Goal: Information Seeking & Learning: Understand process/instructions

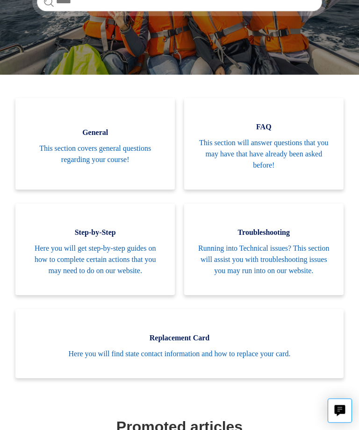
scroll to position [179, 0]
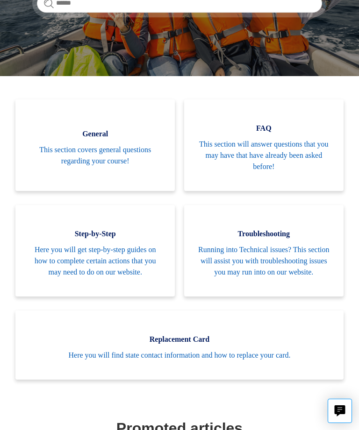
click at [270, 249] on span "Running into Technical issues? This section will assist you with troubleshootin…" at bounding box center [263, 261] width 131 height 34
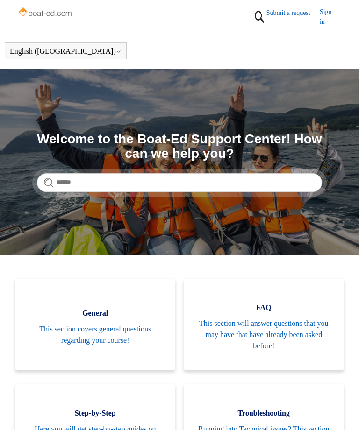
scroll to position [179, 0]
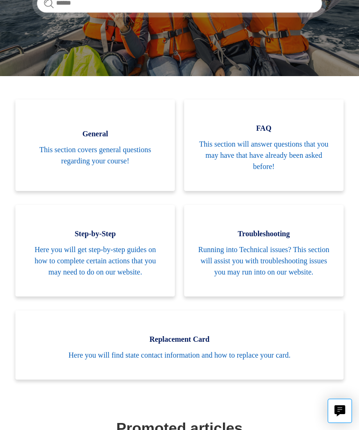
click at [296, 157] on span "This section will answer questions that you may have that have already been ask…" at bounding box center [263, 156] width 131 height 34
click at [141, 129] on span "General" at bounding box center [94, 133] width 131 height 11
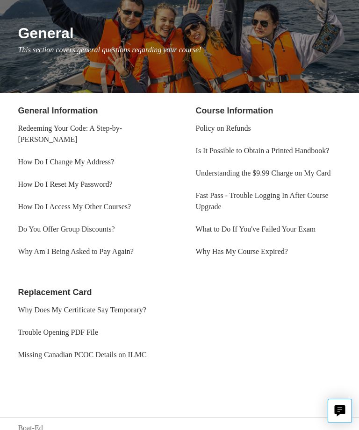
scroll to position [107, 0]
click at [276, 211] on link "Fast Pass - Trouble Logging In After Course Upgrade" at bounding box center [262, 201] width 133 height 19
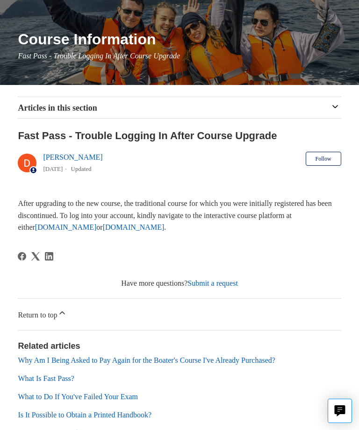
scroll to position [105, 0]
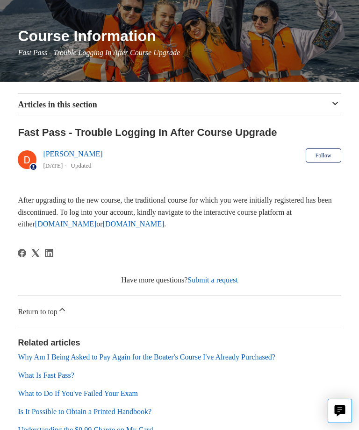
click at [129, 390] on link "What to Do If You've Failed Your Exam" at bounding box center [78, 394] width 120 height 8
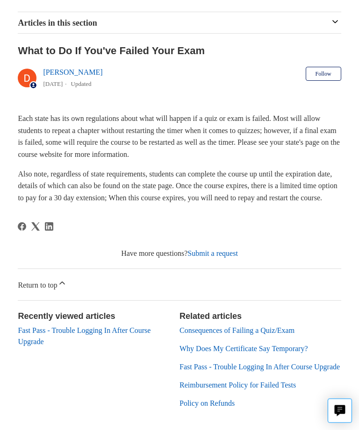
scroll to position [186, 0]
click at [261, 371] on link "Fast Pass - Trouble Logging In After Course Upgrade" at bounding box center [259, 367] width 160 height 8
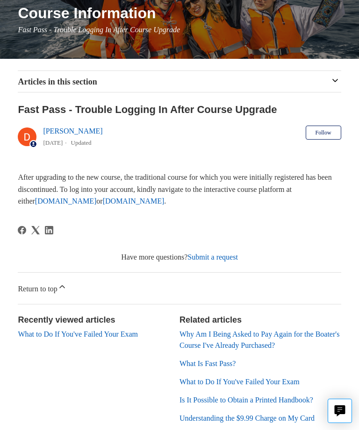
scroll to position [156, 0]
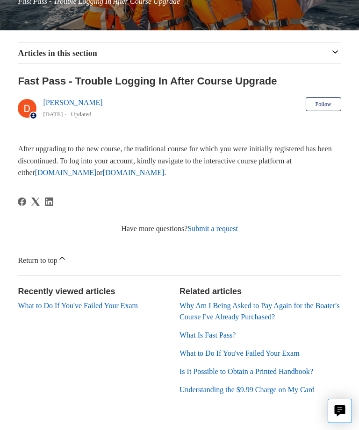
click at [285, 306] on link "Why Am I Being Asked to Pay Again for the Boater's Course I've Already Purchase…" at bounding box center [259, 311] width 160 height 19
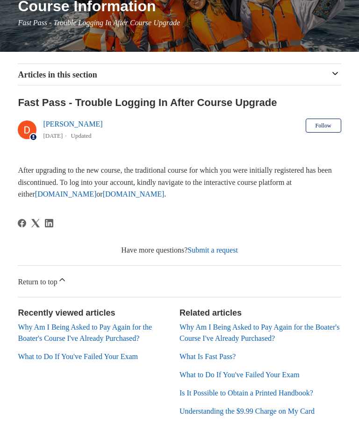
scroll to position [135, 0]
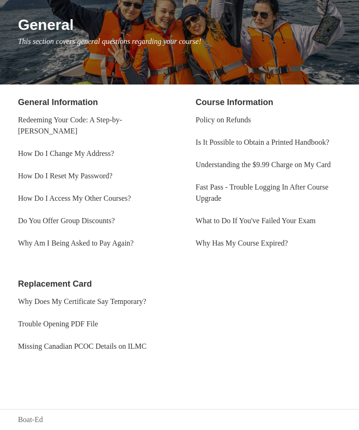
scroll to position [137, 0]
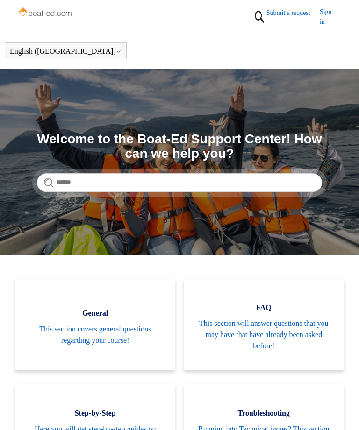
scroll to position [179, 0]
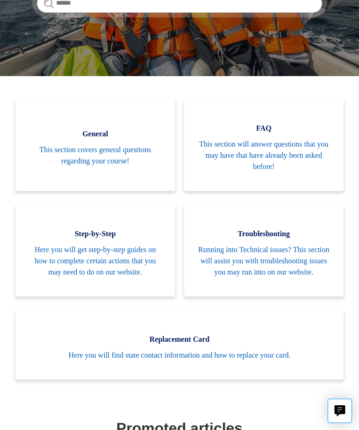
click at [289, 248] on span "Running into Technical issues? This section will assist you with troubleshootin…" at bounding box center [263, 261] width 131 height 34
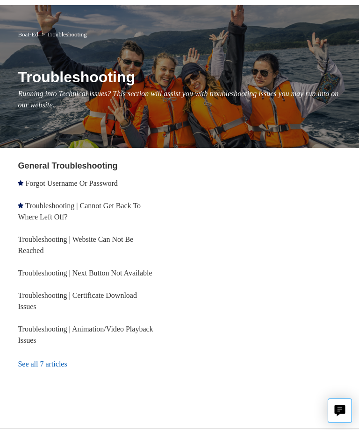
scroll to position [64, 0]
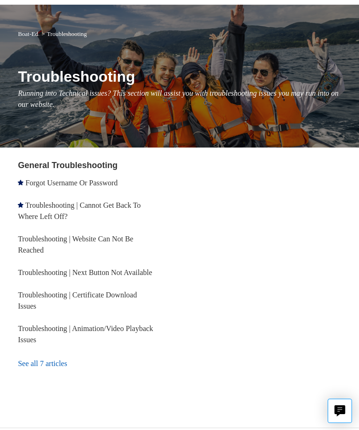
click at [57, 370] on link "See all 7 articles" at bounding box center [90, 363] width 145 height 25
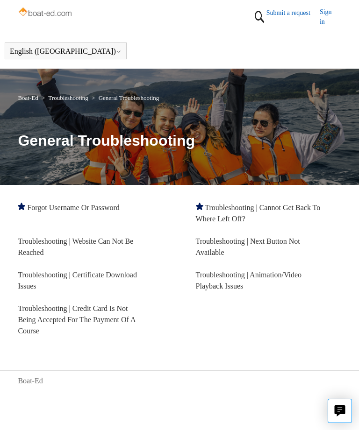
click at [270, 207] on link "Troubleshooting | Cannot Get Back To Where Left Off?" at bounding box center [258, 213] width 125 height 19
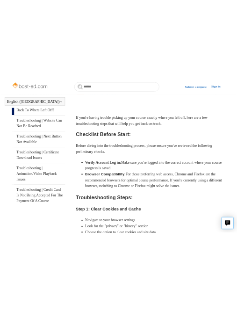
scroll to position [252, 0]
